Goal: Task Accomplishment & Management: Manage account settings

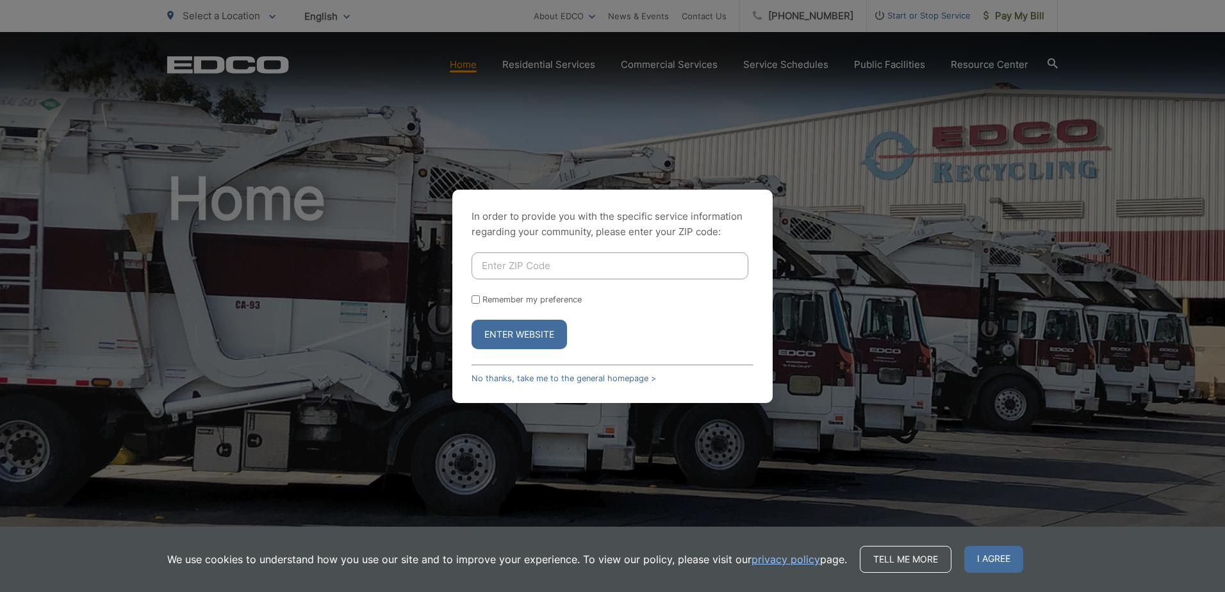
click at [518, 266] on input "Enter ZIP Code" at bounding box center [609, 265] width 277 height 27
type input "92040"
click at [485, 334] on button "Enter Website" at bounding box center [518, 334] width 95 height 29
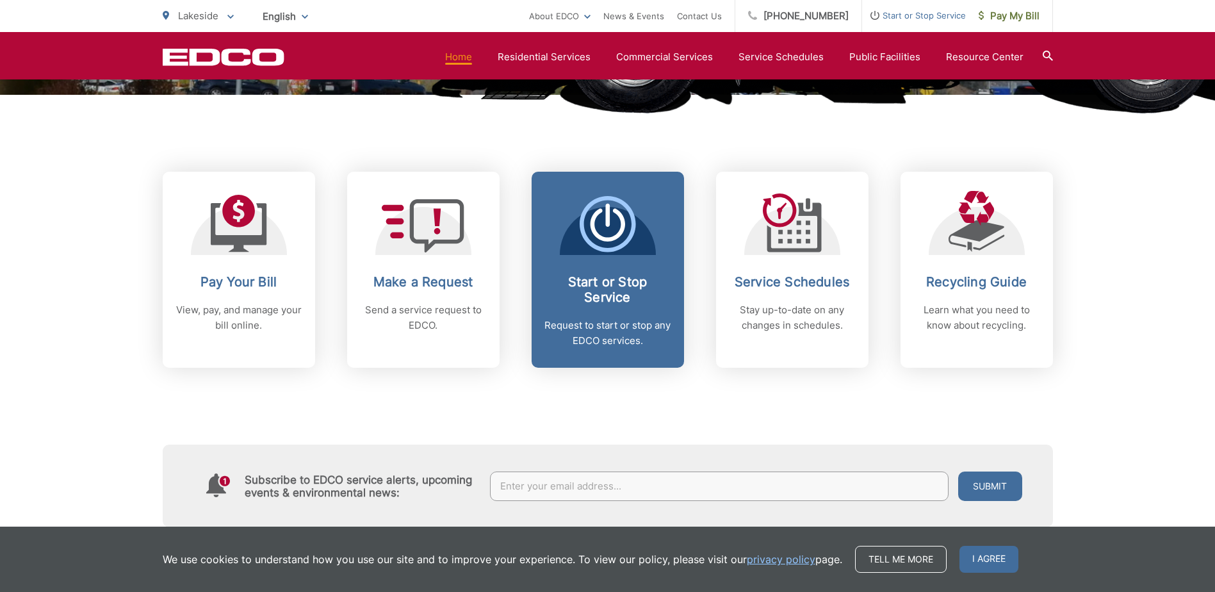
scroll to position [469, 0]
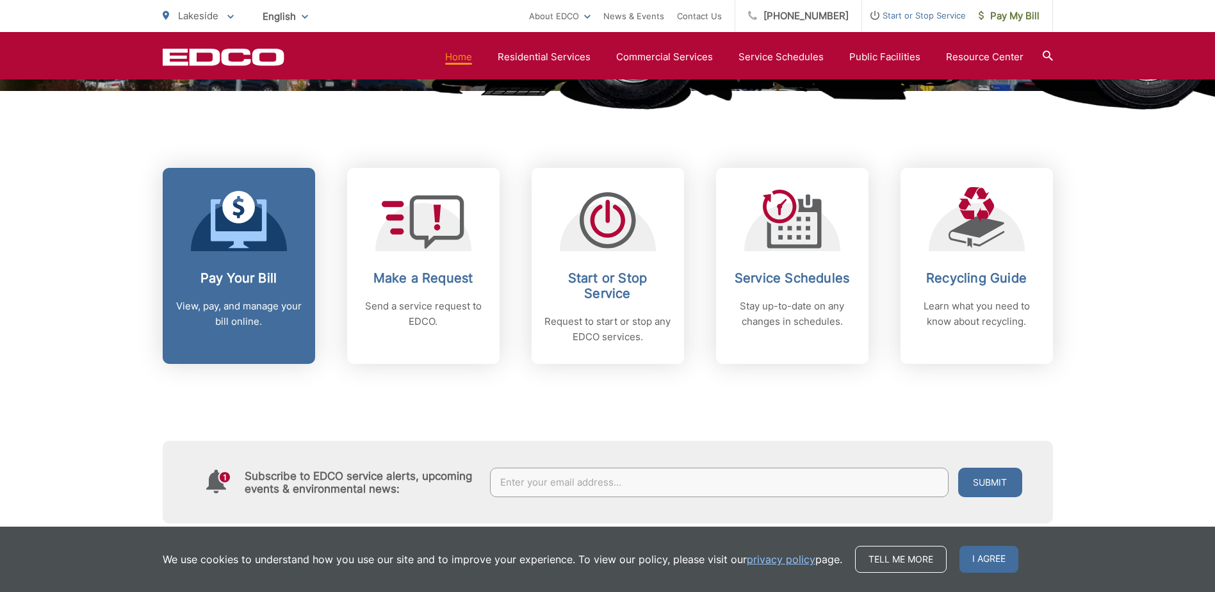
click at [240, 233] on icon at bounding box center [239, 223] width 56 height 49
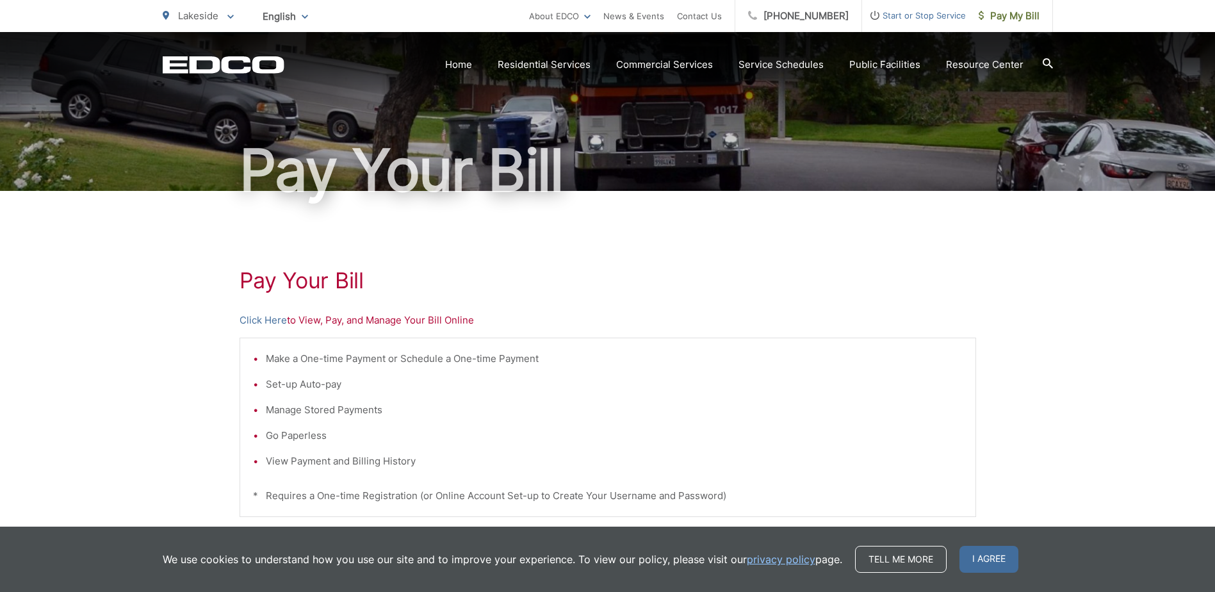
scroll to position [76, 0]
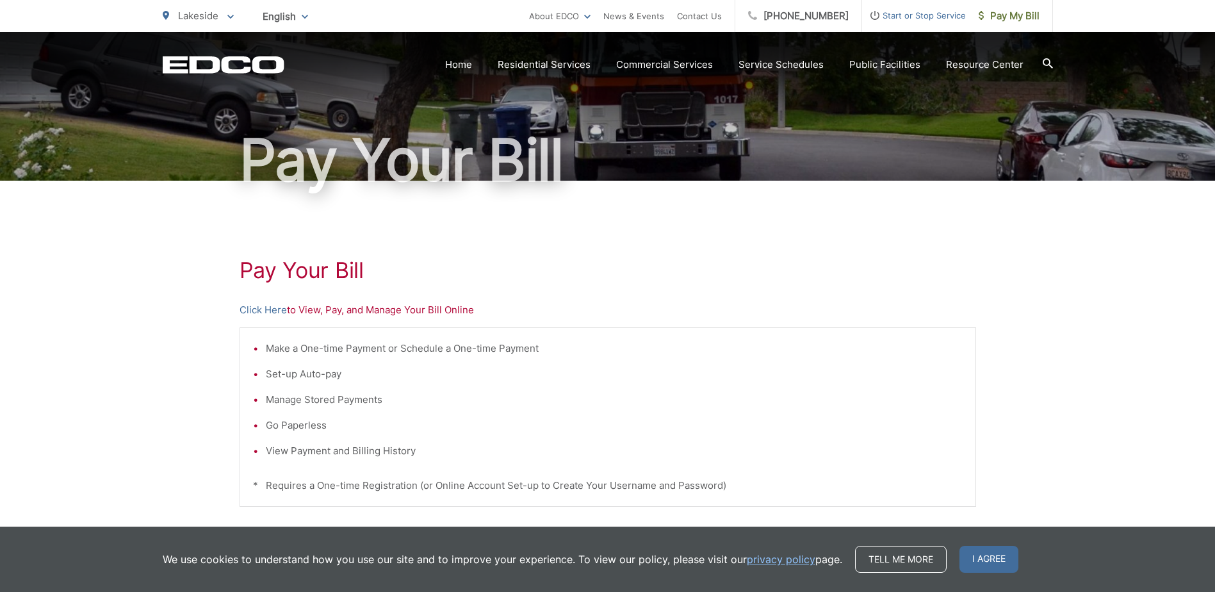
click at [380, 309] on p "Click Here to View, Pay, and Manage Your Bill Online" at bounding box center [608, 309] width 737 height 15
click at [268, 311] on link "Click Here" at bounding box center [263, 309] width 47 height 15
